Goal: Navigation & Orientation: Find specific page/section

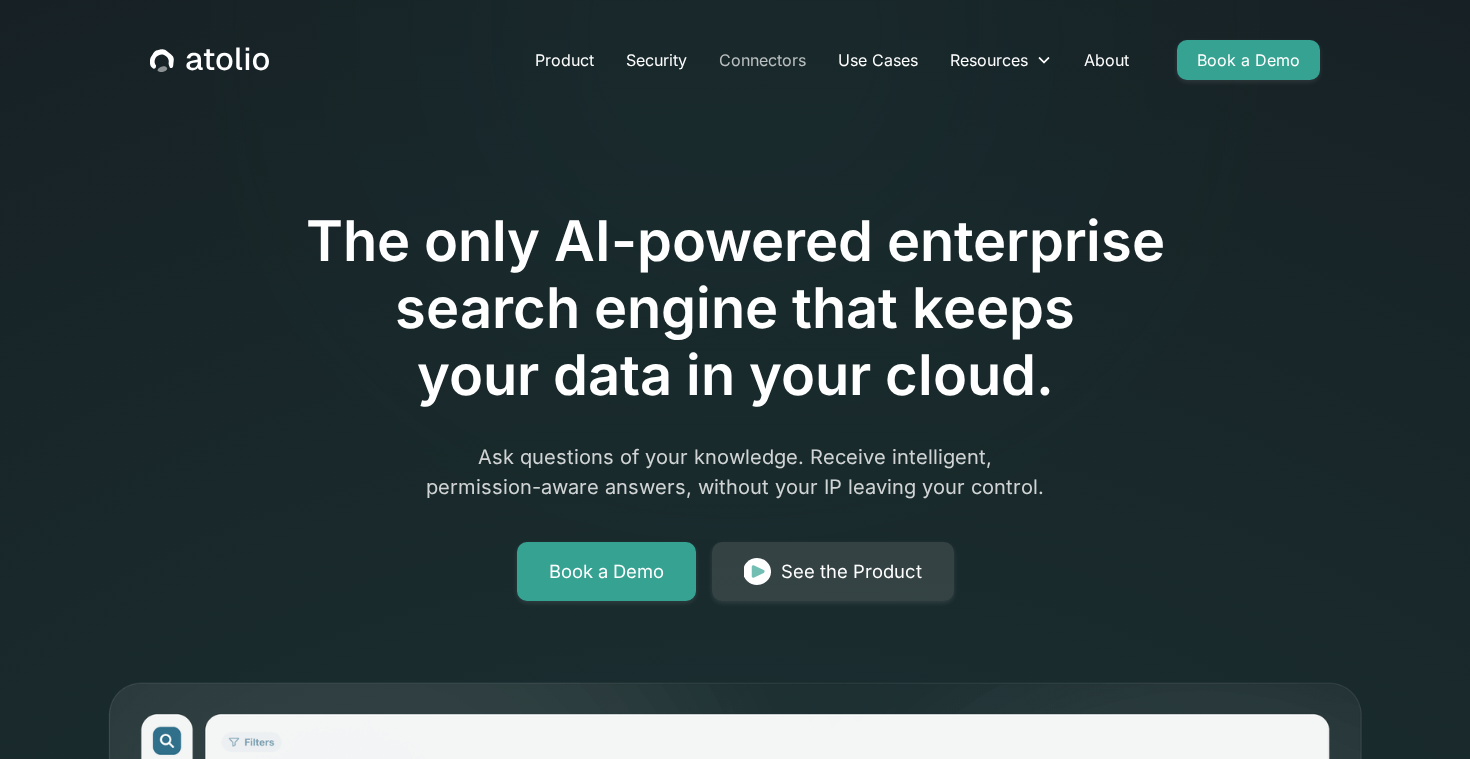
click at [778, 64] on link "Connectors" at bounding box center [762, 60] width 119 height 40
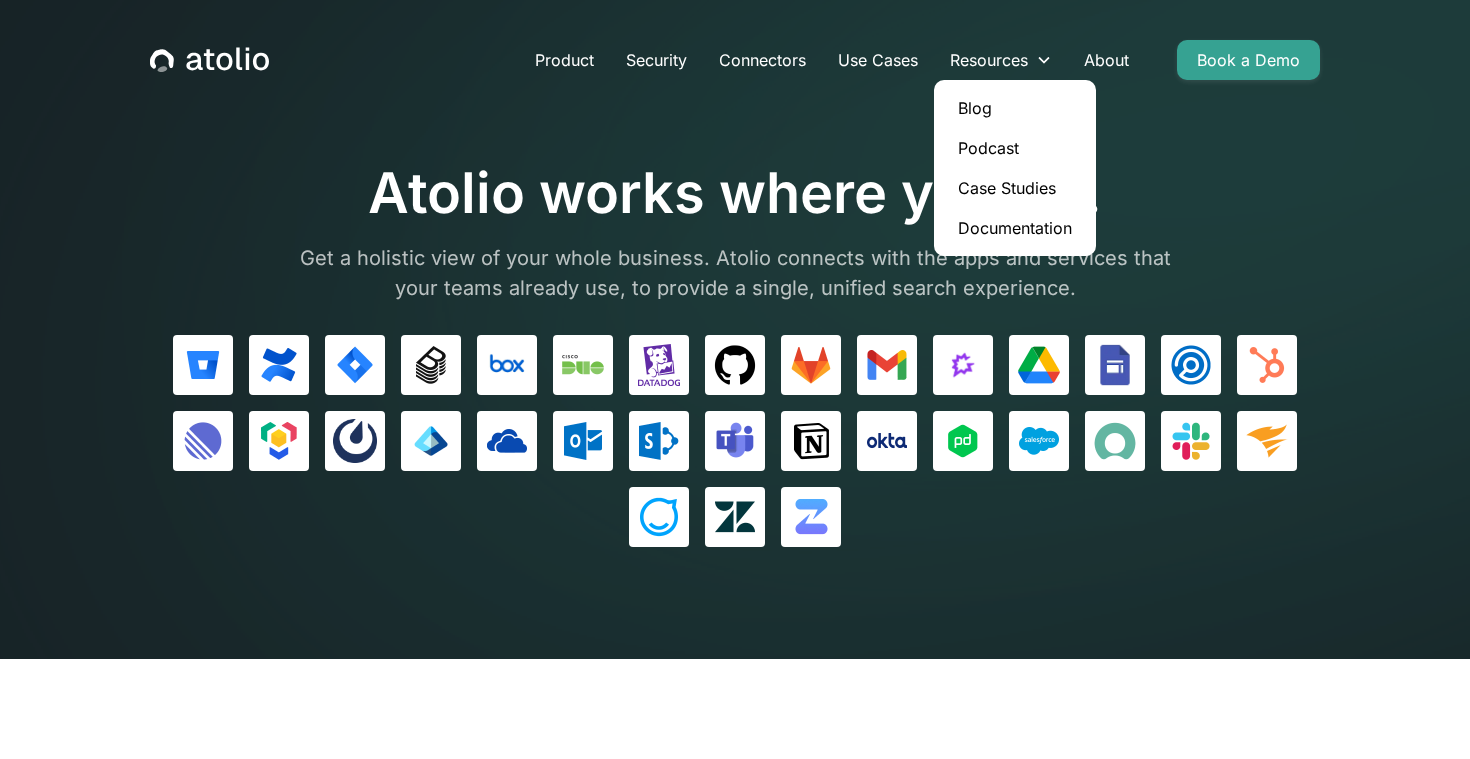
click at [1004, 185] on link "Case Studies" at bounding box center [1015, 188] width 146 height 40
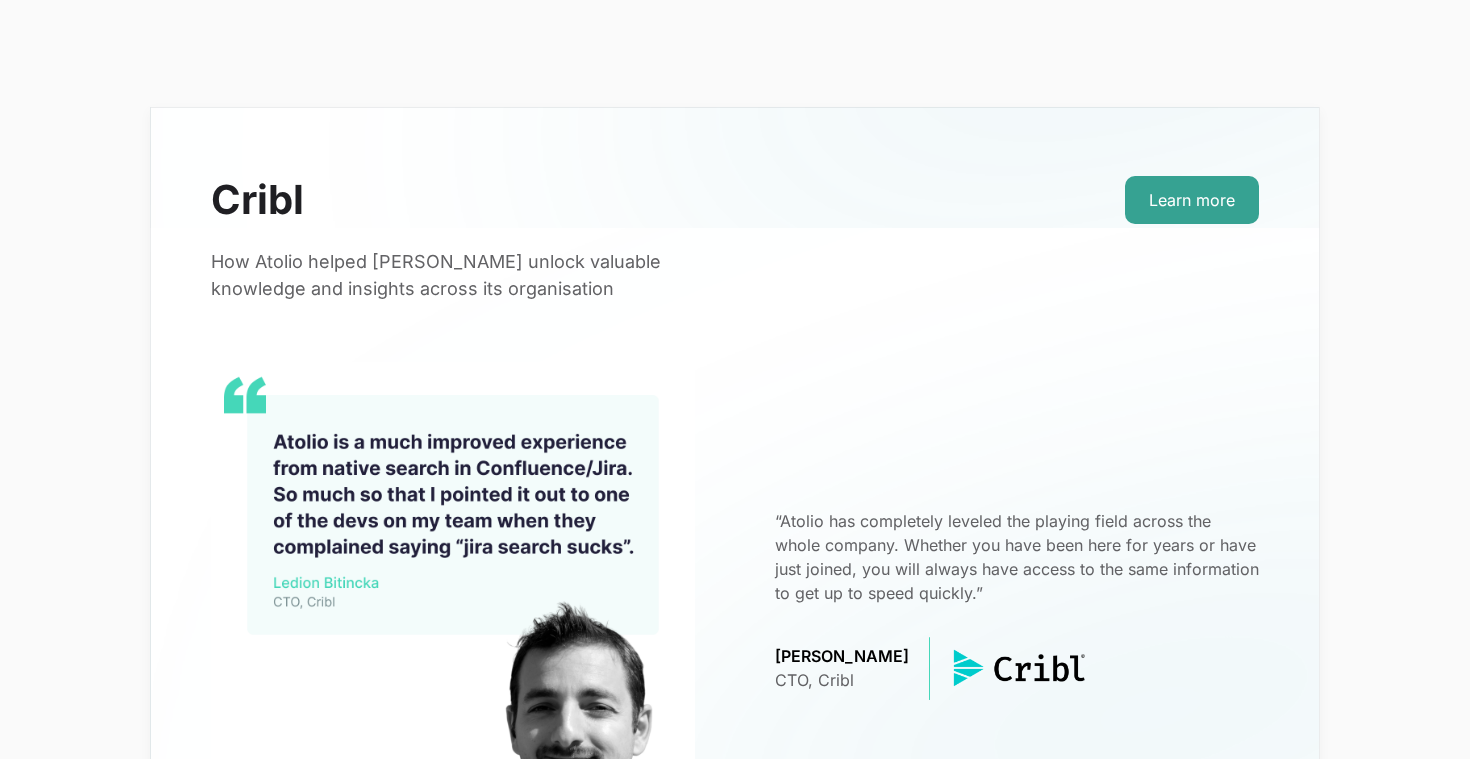
scroll to position [587, 0]
